Goal: Find specific page/section: Find specific page/section

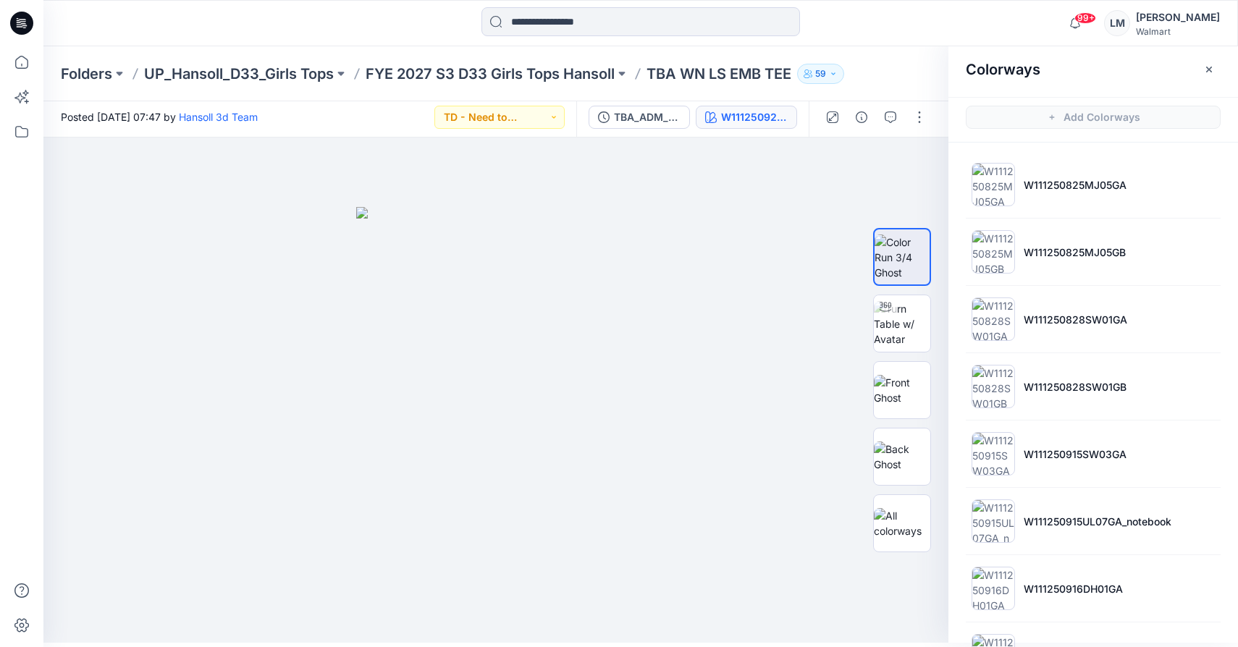
scroll to position [1274, 0]
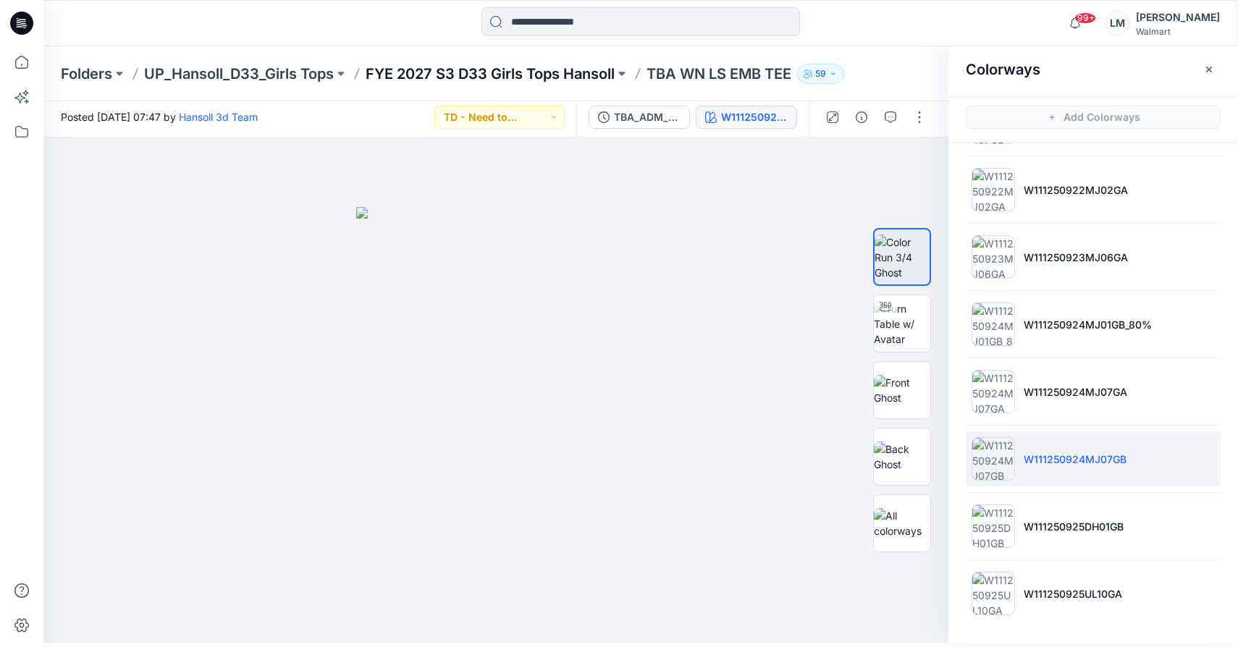
click at [503, 72] on p "FYE 2027 S3 D33 Girls Tops Hansoll" at bounding box center [490, 74] width 249 height 20
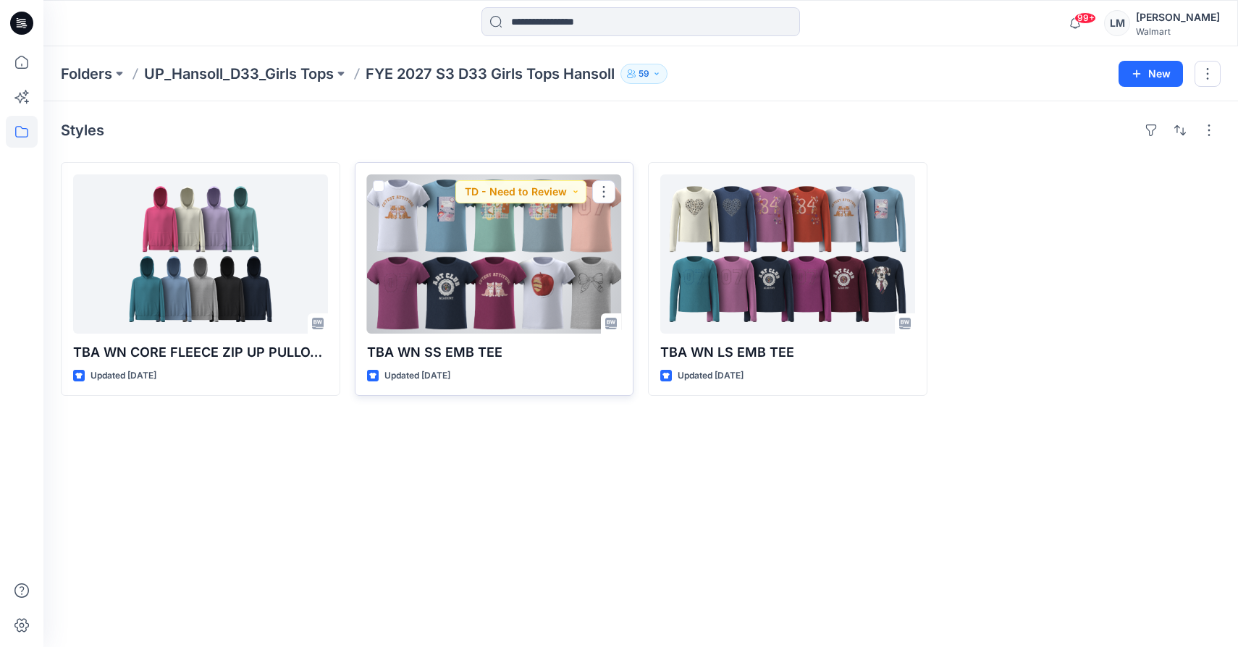
click at [468, 225] on div at bounding box center [494, 254] width 255 height 159
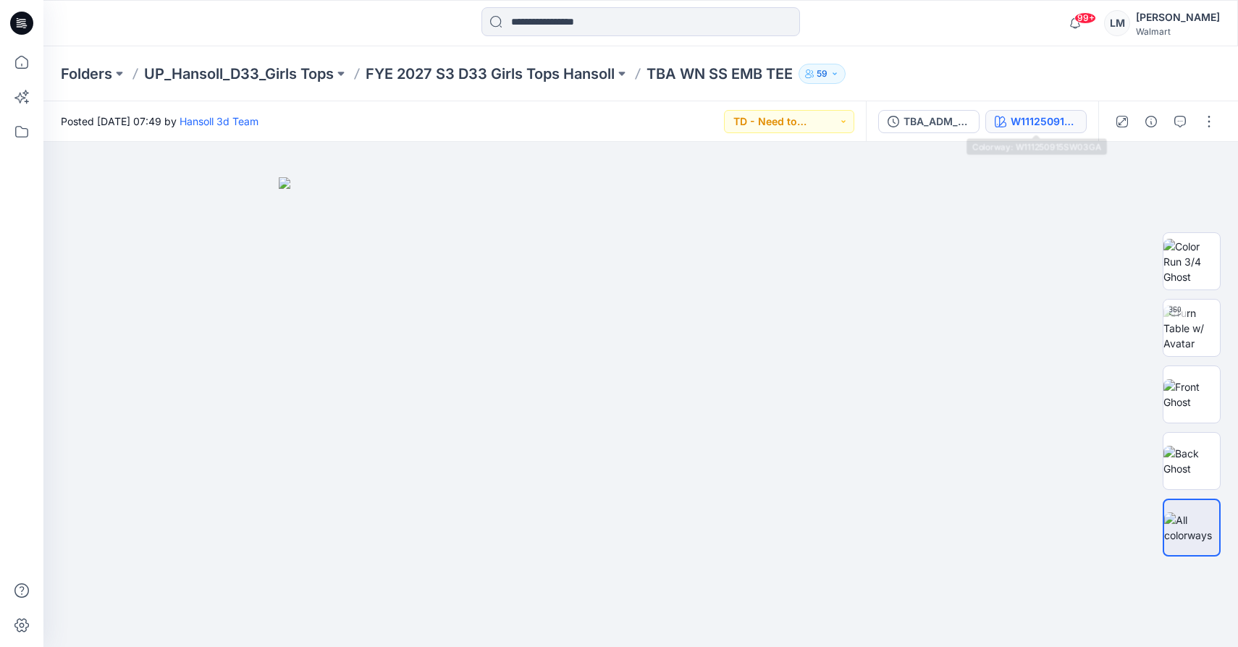
click at [1040, 129] on div "W111250915SW03GA" at bounding box center [1044, 122] width 67 height 16
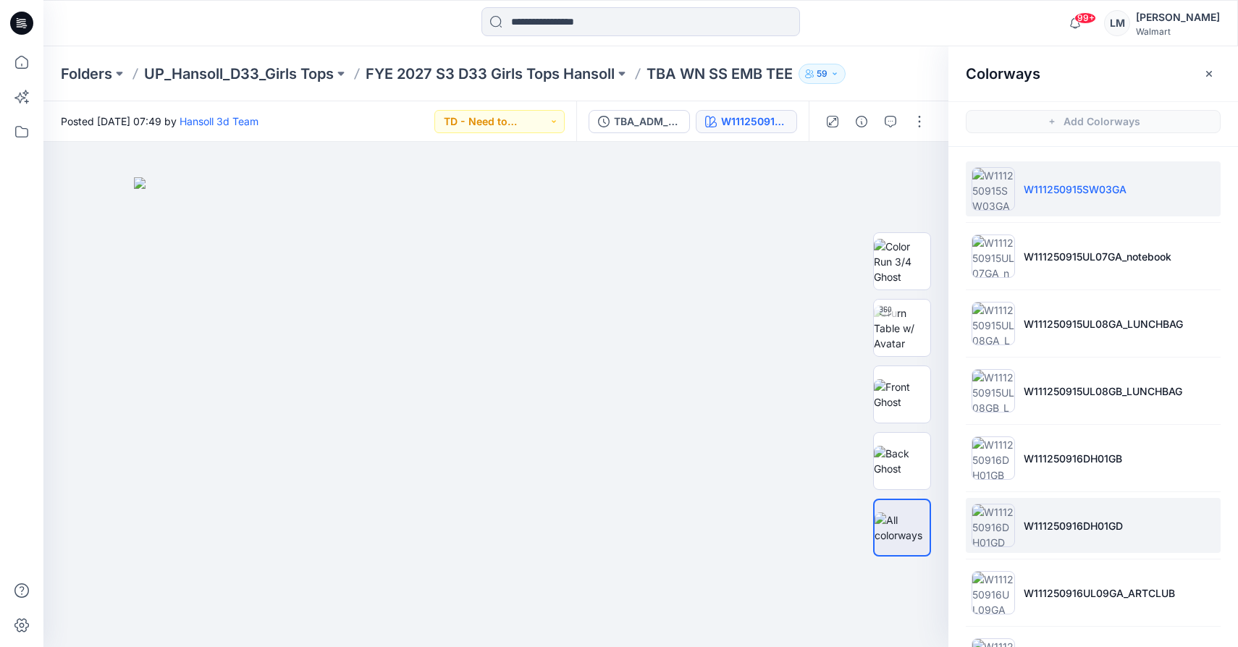
click at [1028, 521] on p "W111250916DH01GD" at bounding box center [1073, 525] width 99 height 15
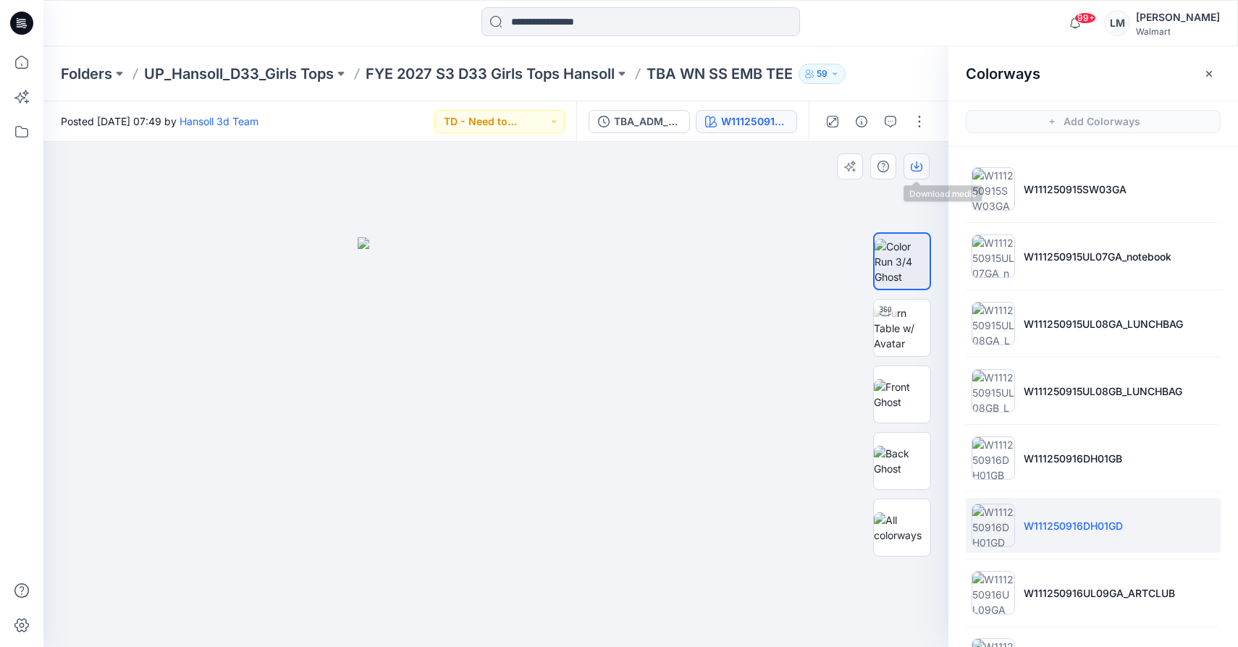
click at [917, 167] on icon "button" at bounding box center [917, 164] width 6 height 7
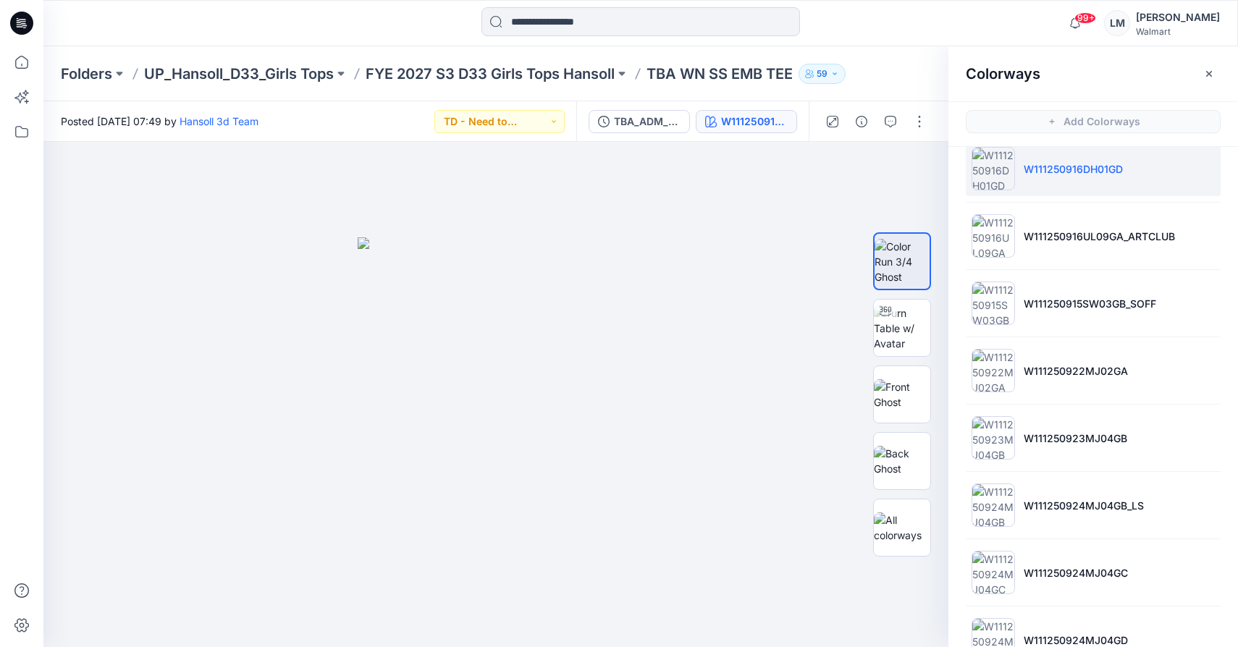
scroll to position [466, 0]
